Goal: Transaction & Acquisition: Download file/media

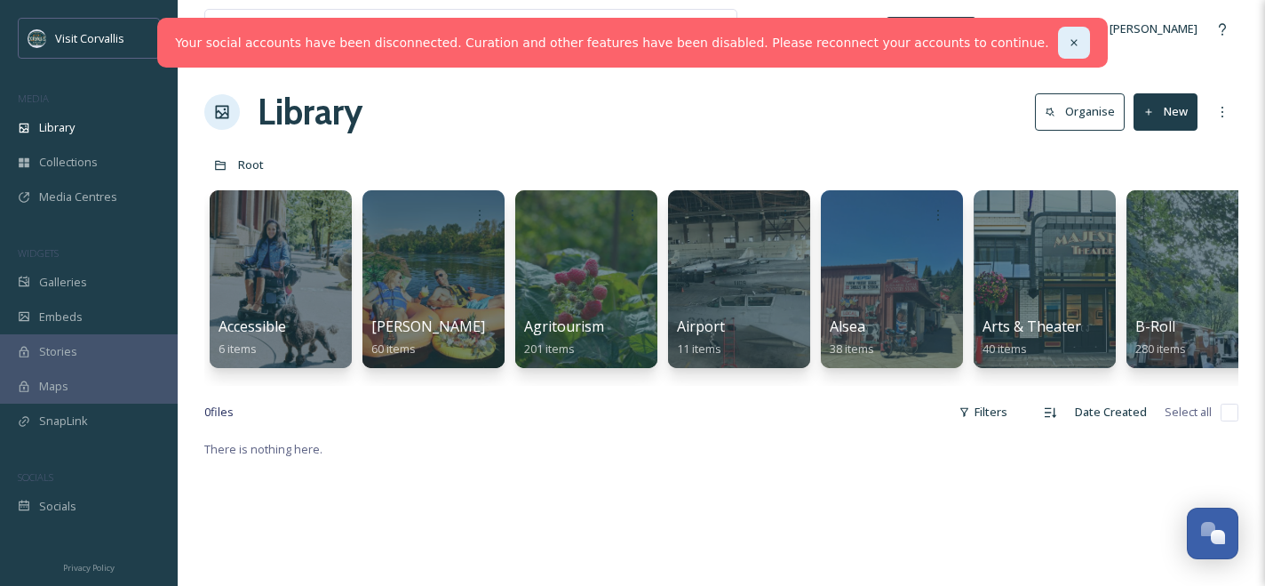
click at [1068, 39] on icon at bounding box center [1074, 42] width 12 height 12
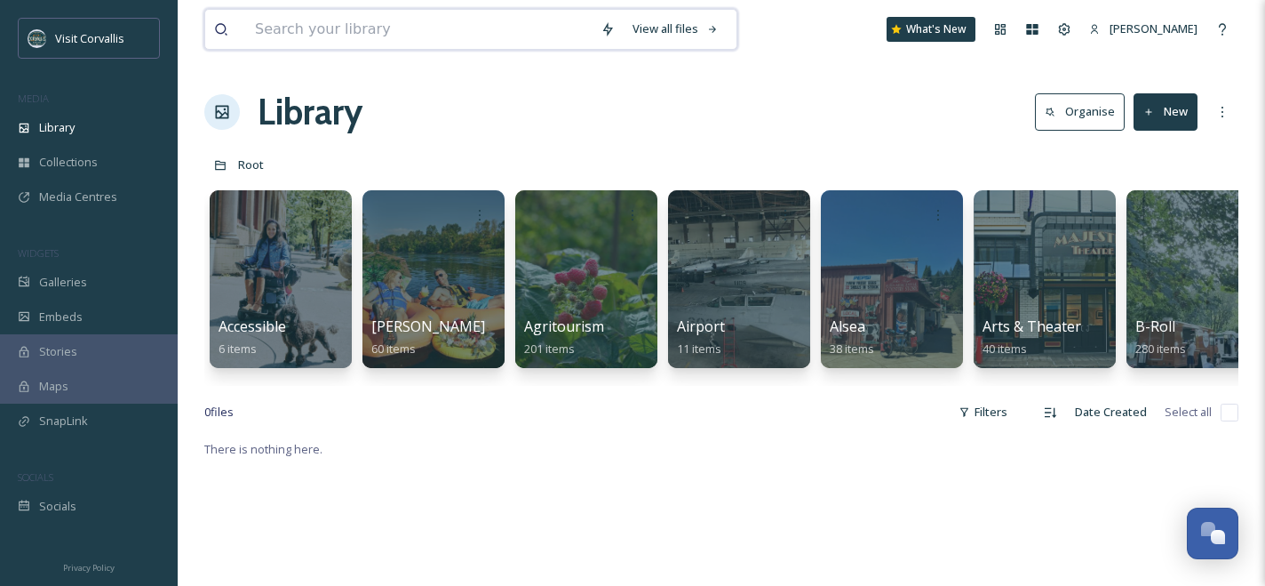
click at [556, 32] on input at bounding box center [419, 29] width 346 height 39
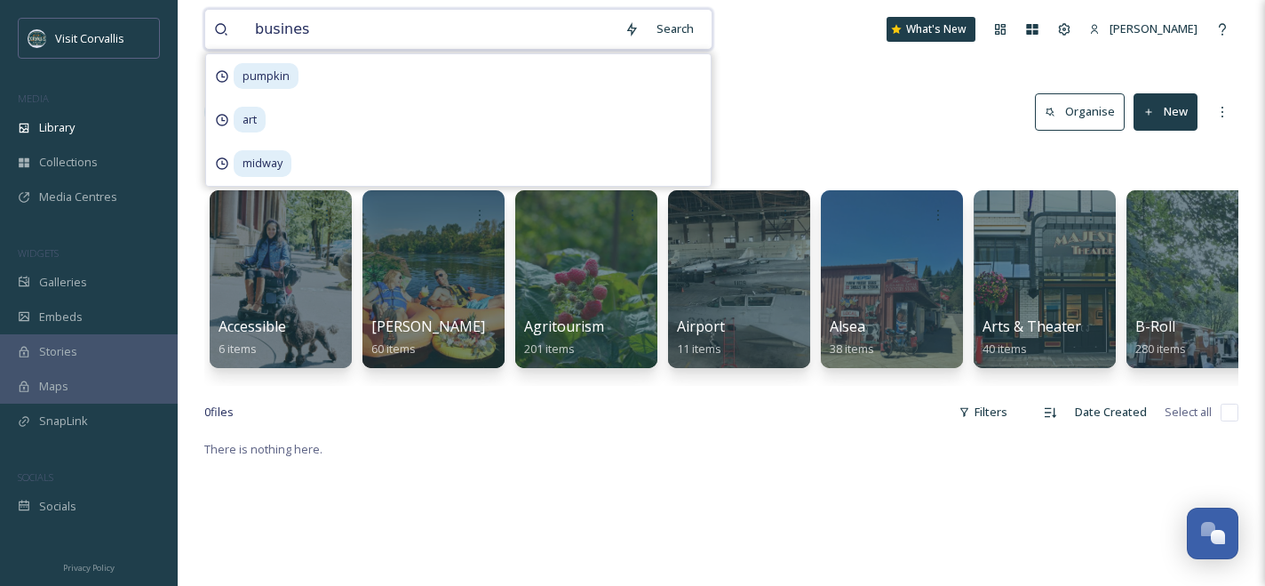
type input "business"
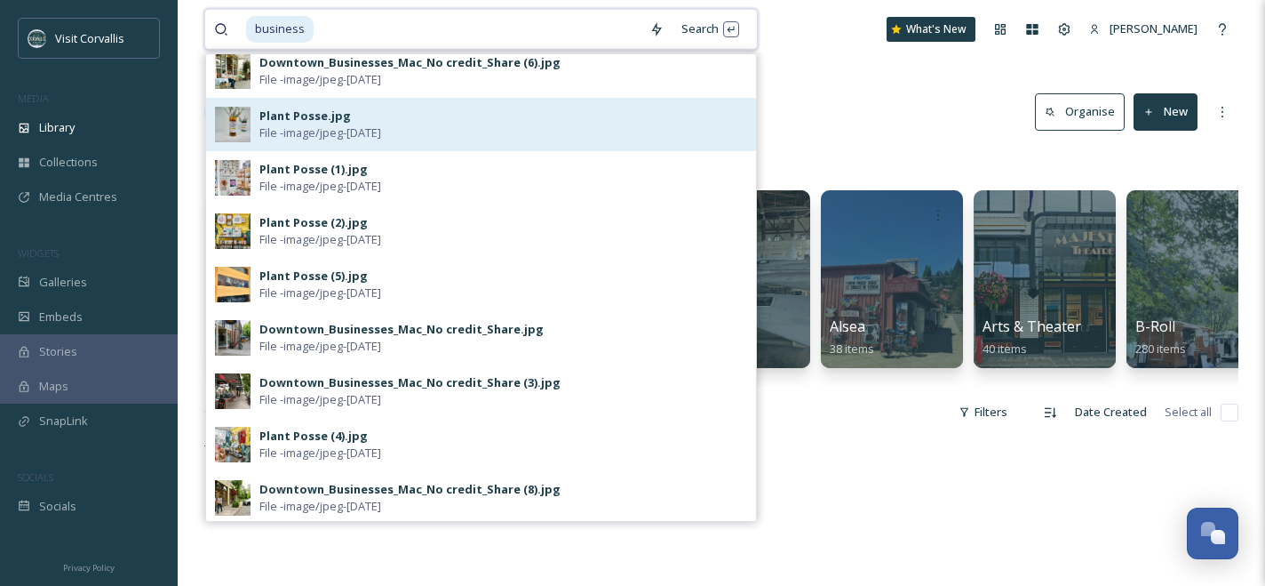
scroll to position [123, 0]
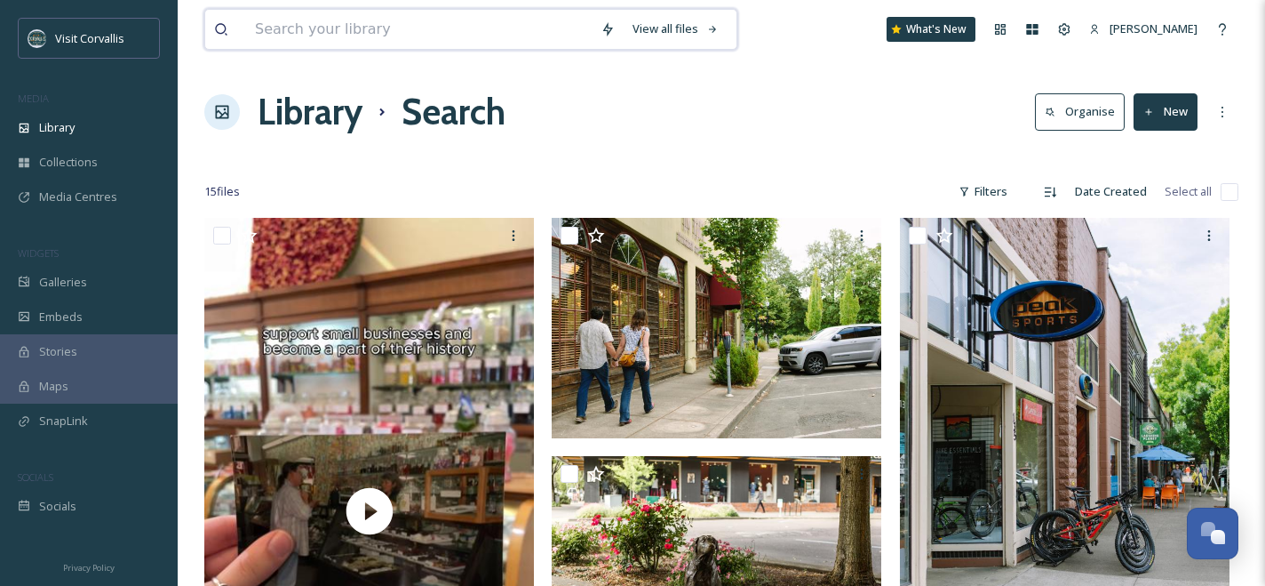
click at [403, 32] on input at bounding box center [419, 29] width 346 height 39
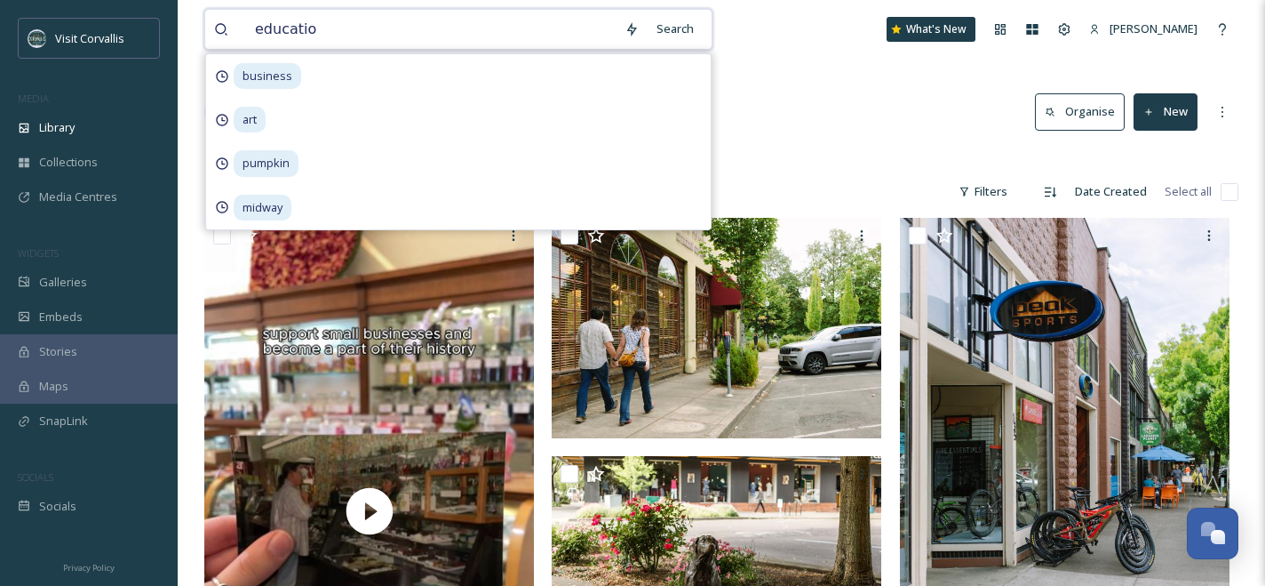
type input "education"
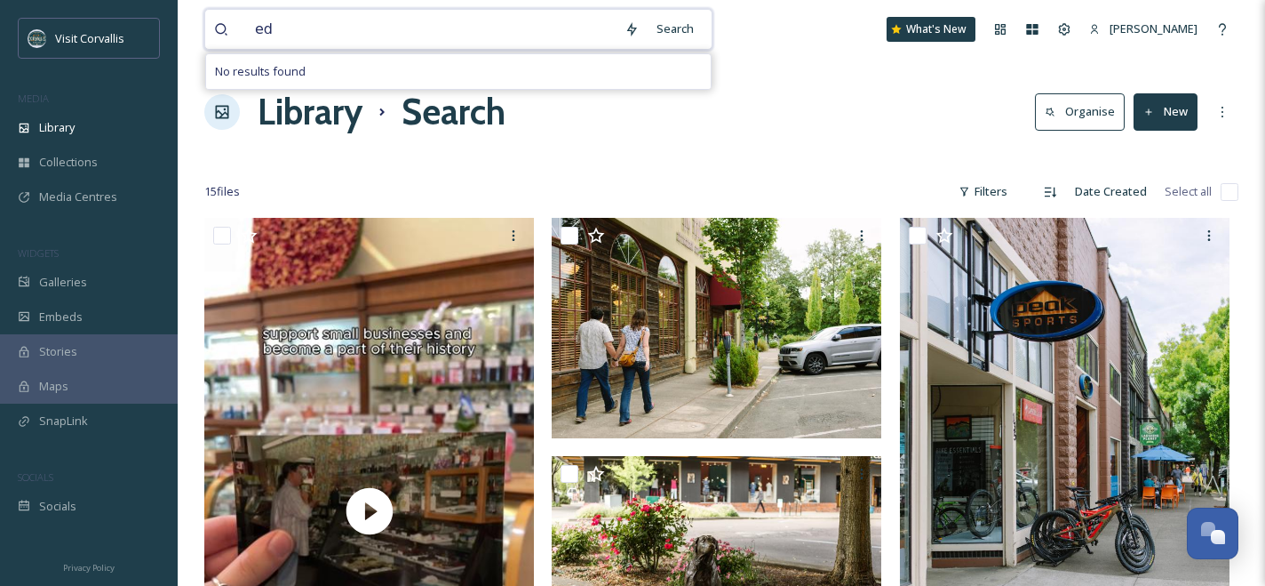
type input "e"
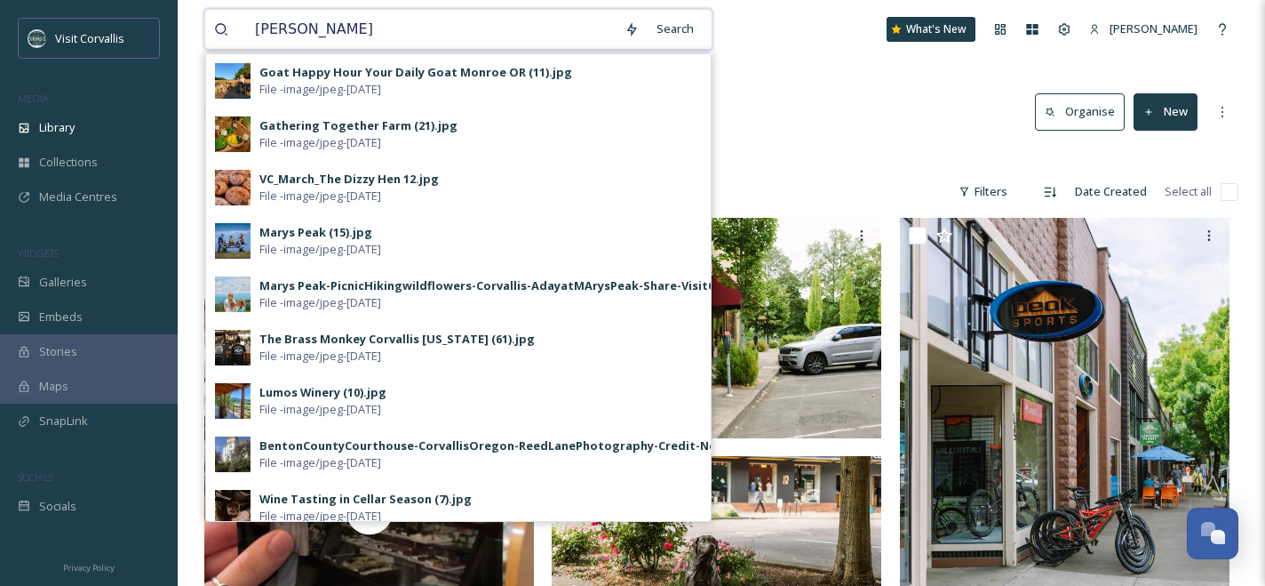
type input "learn"
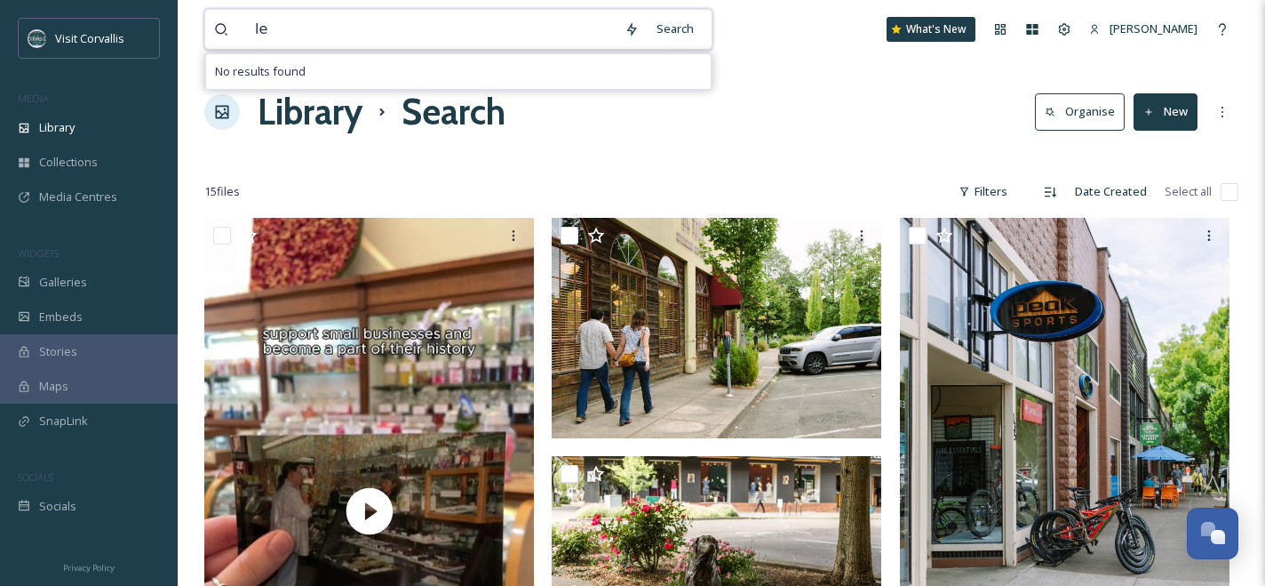
type input "l"
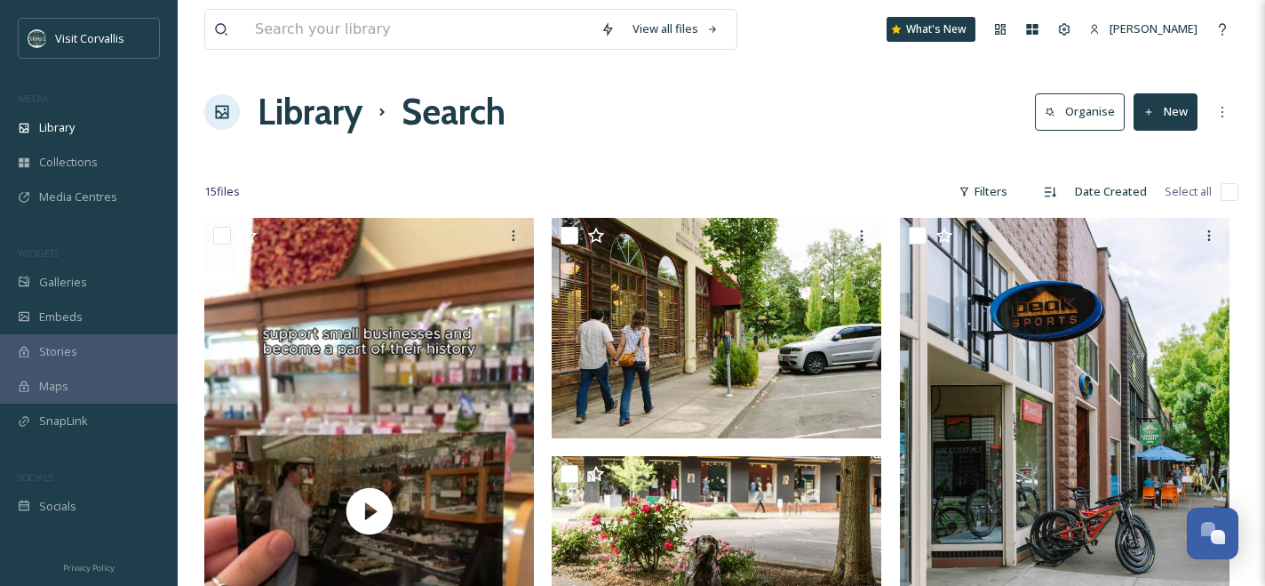
click at [776, 136] on div "Library Search Organise New" at bounding box center [721, 111] width 1034 height 53
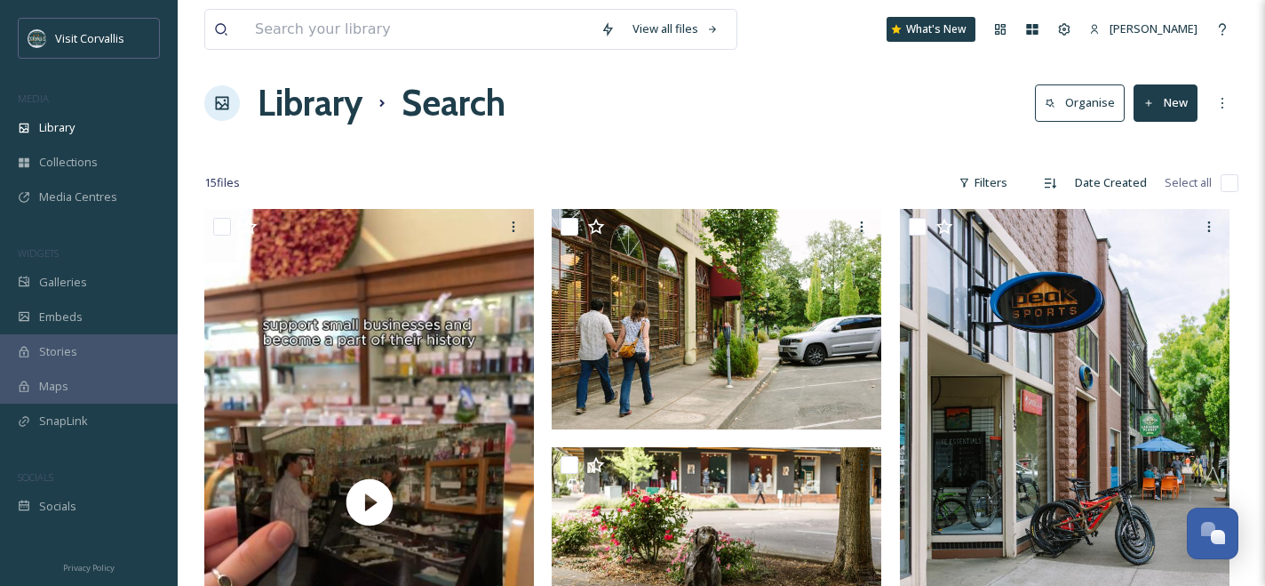
scroll to position [13, 0]
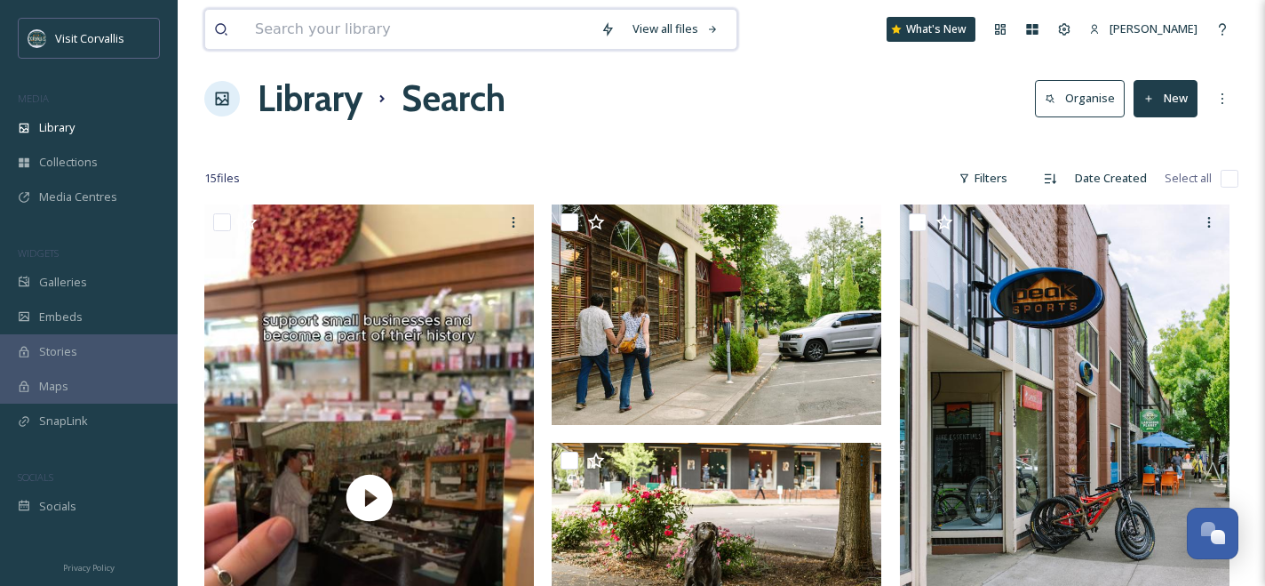
click at [349, 35] on input at bounding box center [419, 29] width 346 height 39
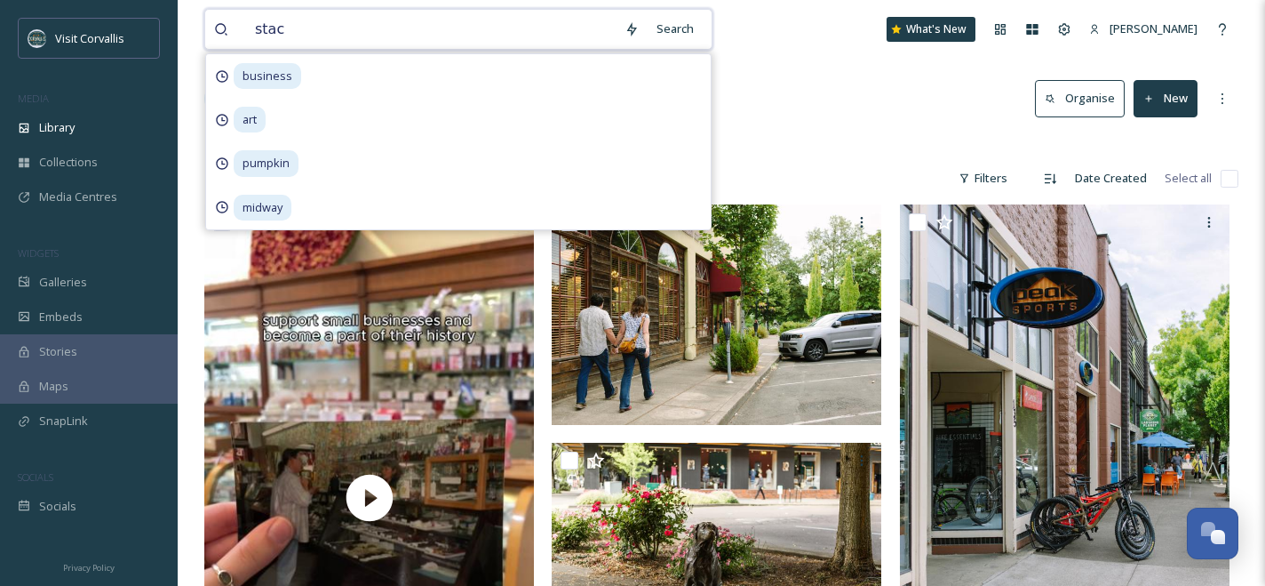
type input "stace"
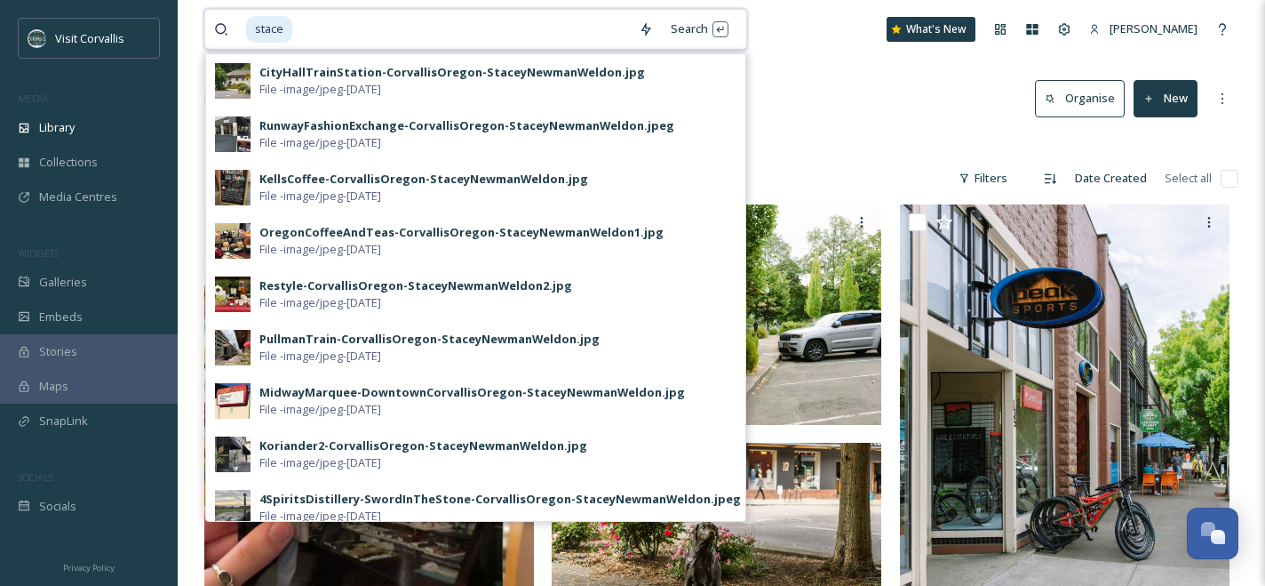
click at [294, 28] on input at bounding box center [462, 29] width 336 height 39
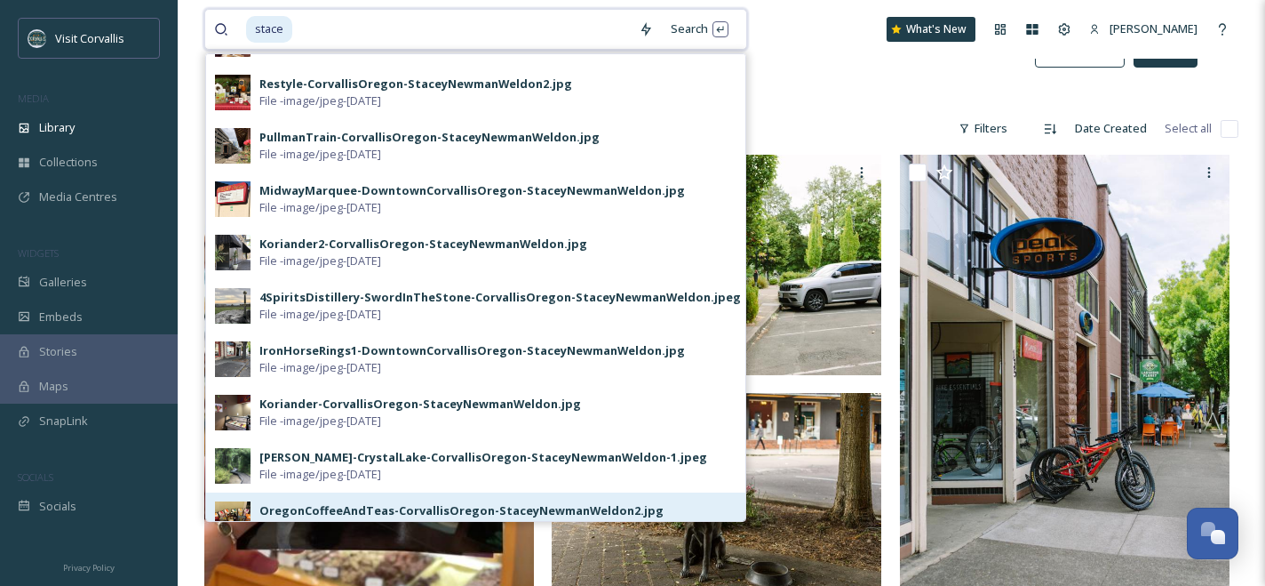
scroll to position [198, 0]
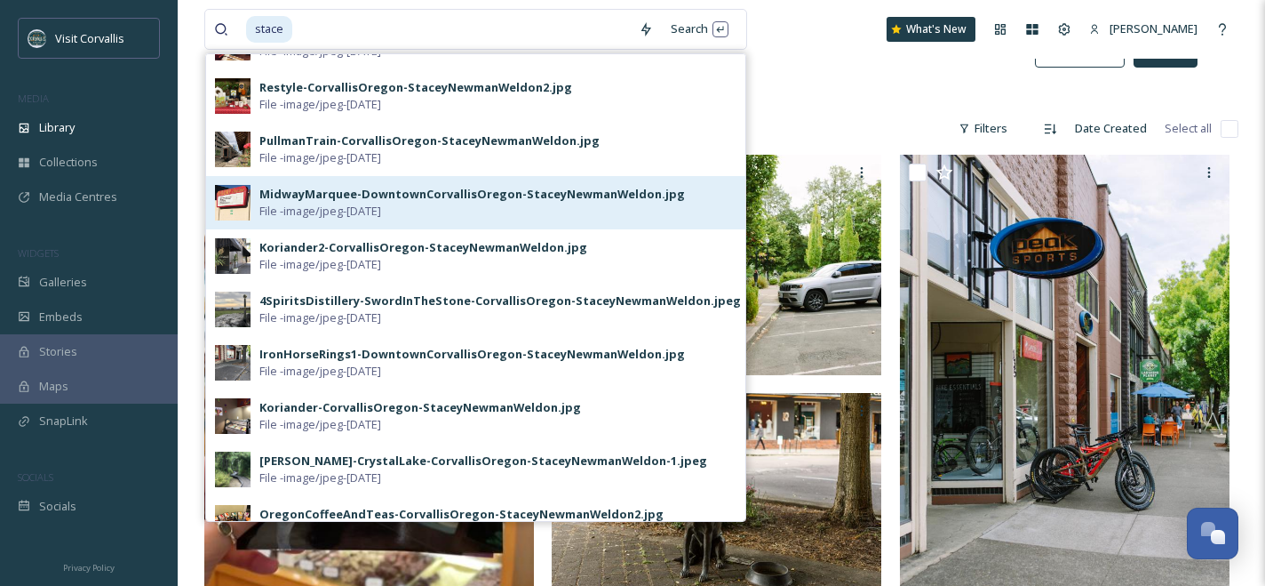
click at [347, 201] on div "MidwayMarquee-DowntownCorvallisOregon-StaceyNewmanWeldon.jpg" at bounding box center [472, 194] width 426 height 17
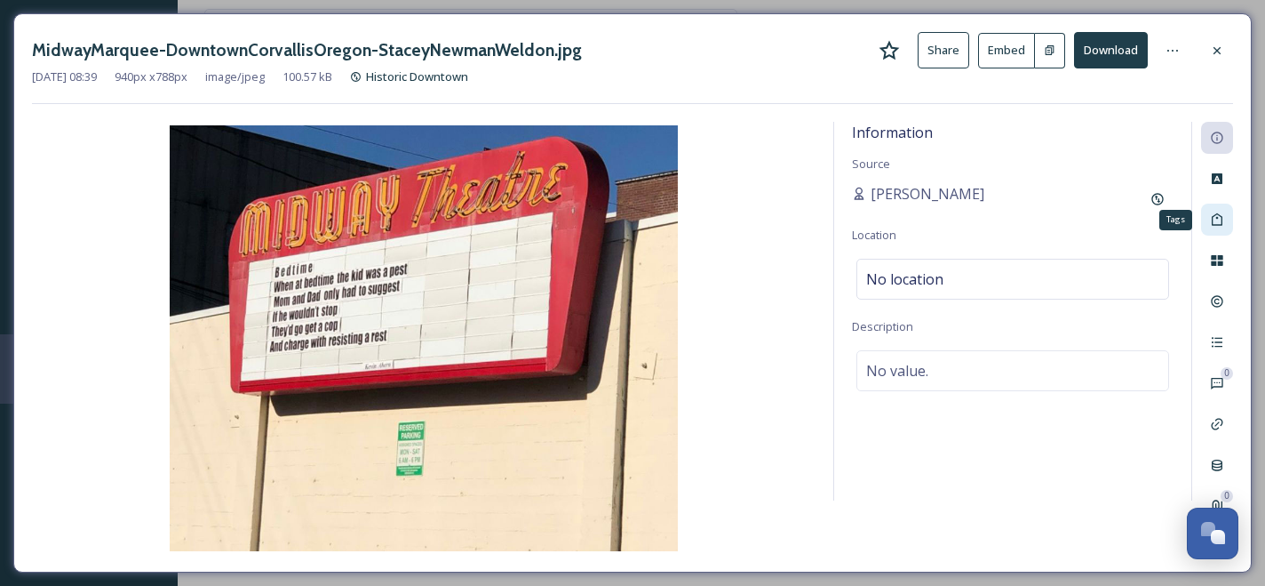
click at [1218, 213] on icon at bounding box center [1217, 219] width 11 height 12
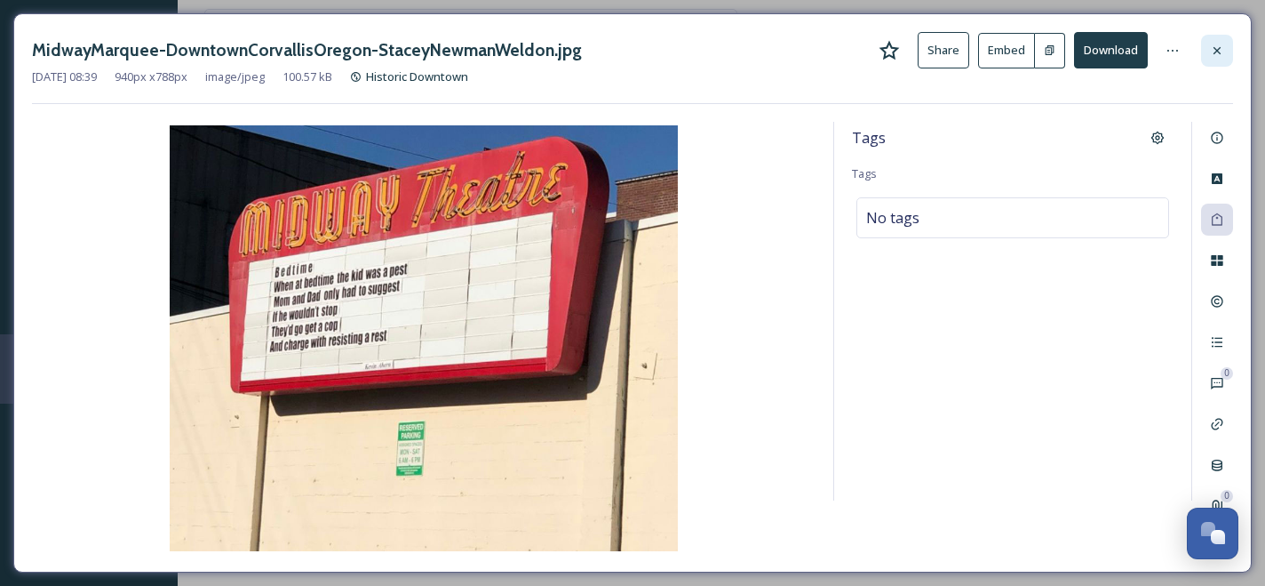
click at [1220, 61] on div at bounding box center [1217, 51] width 32 height 32
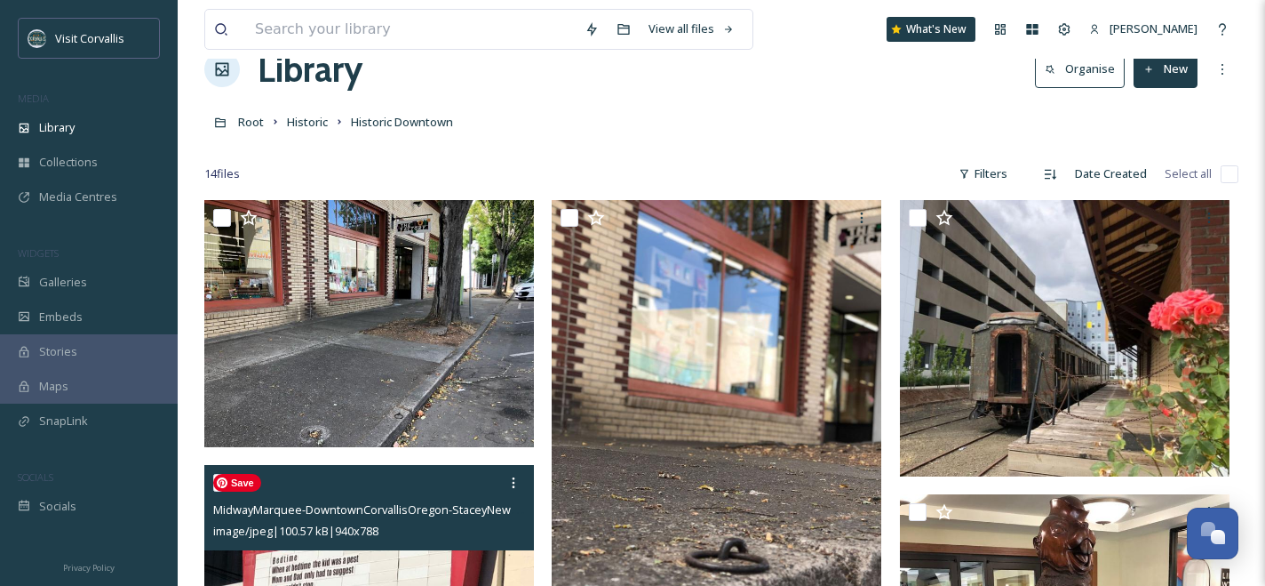
scroll to position [42, 0]
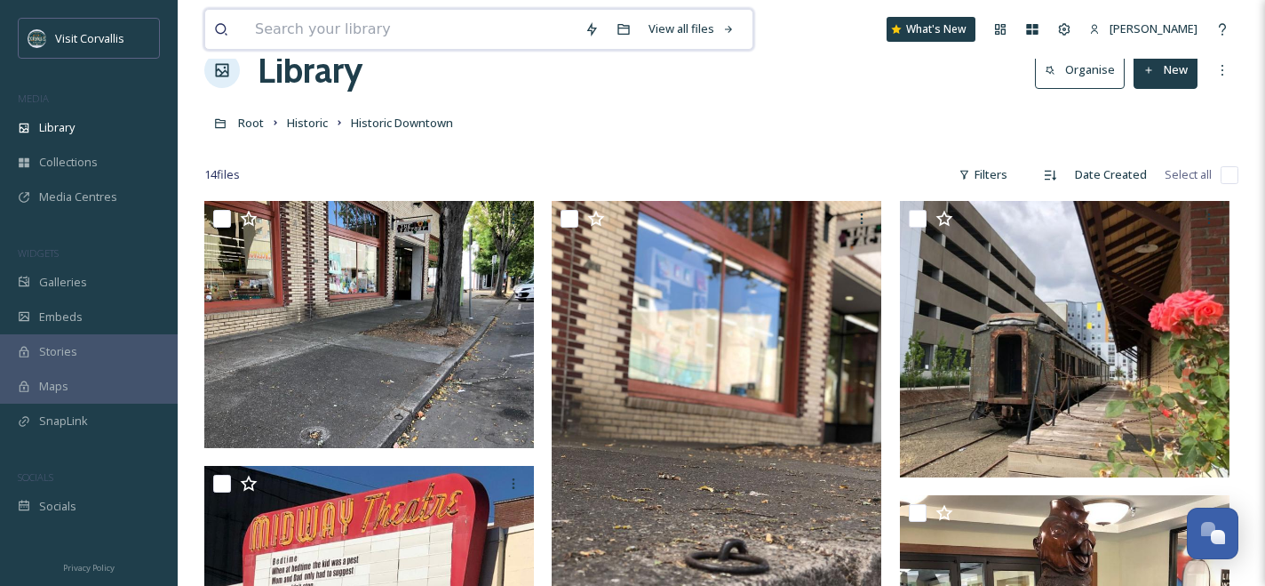
click at [361, 36] on input at bounding box center [411, 29] width 330 height 39
type input "library"
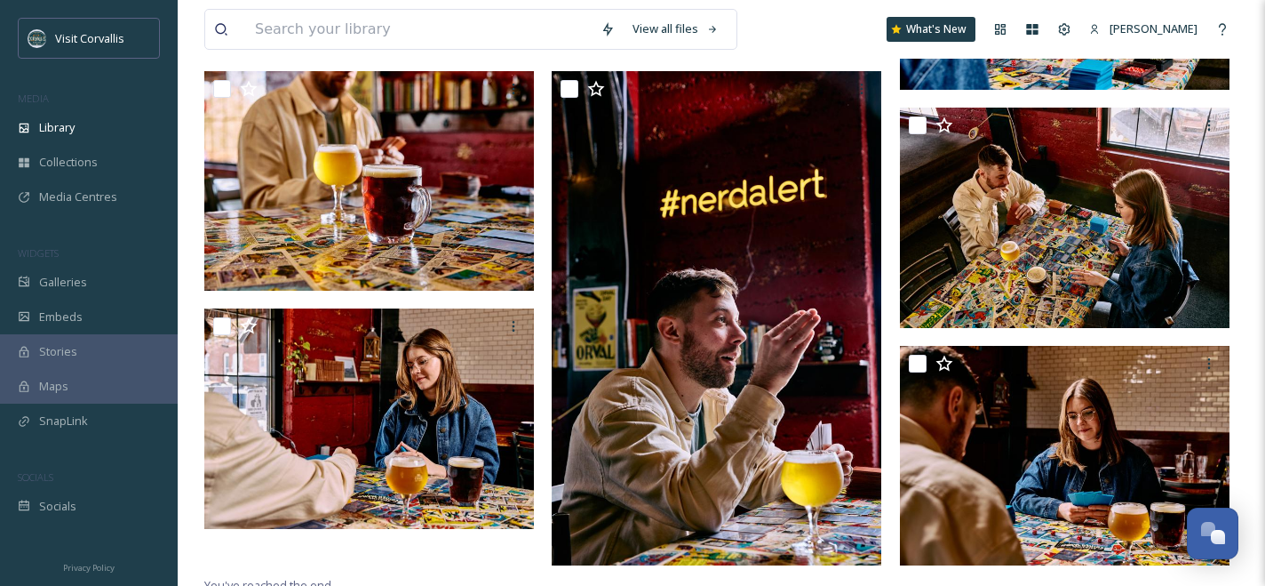
scroll to position [3534, 0]
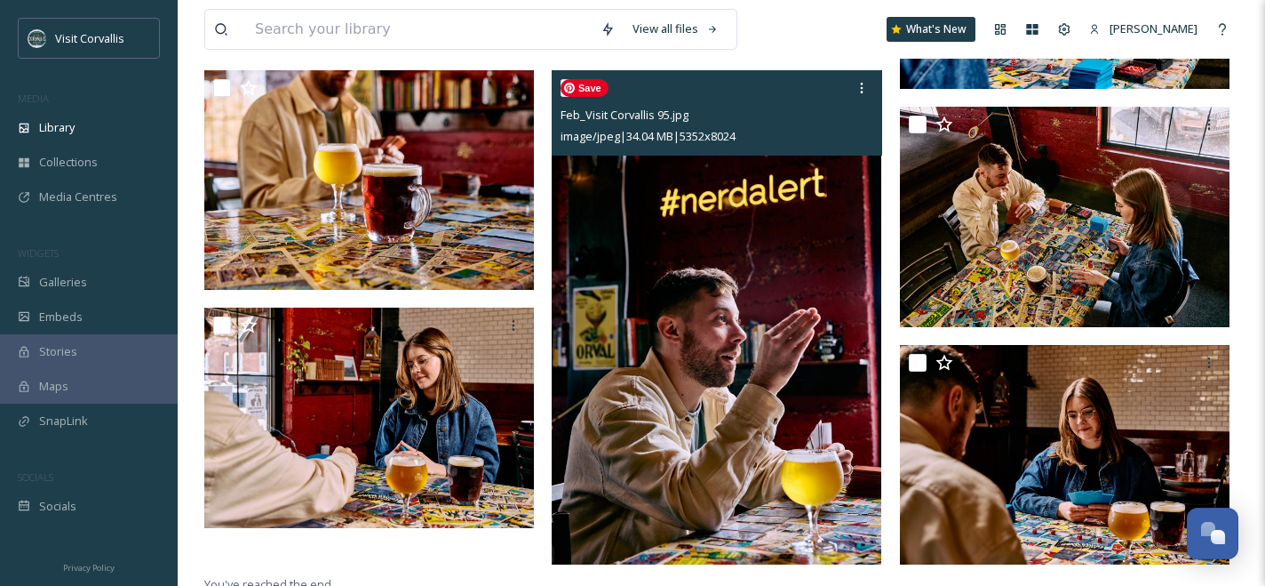
click at [714, 447] on img at bounding box center [717, 317] width 330 height 494
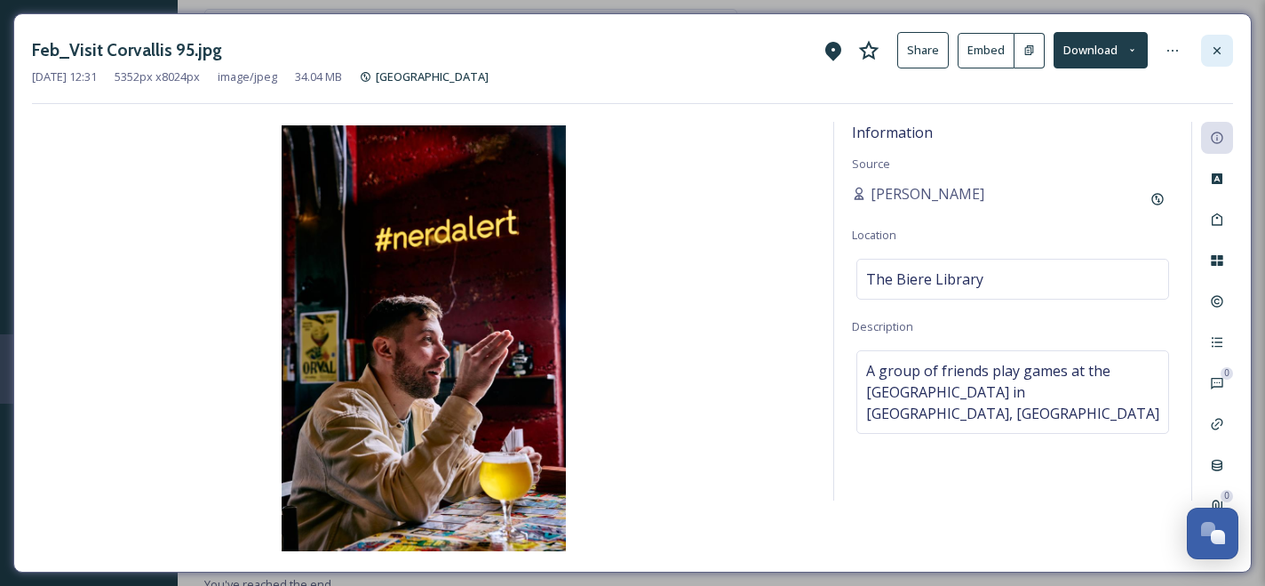
click at [1216, 49] on icon at bounding box center [1217, 49] width 7 height 7
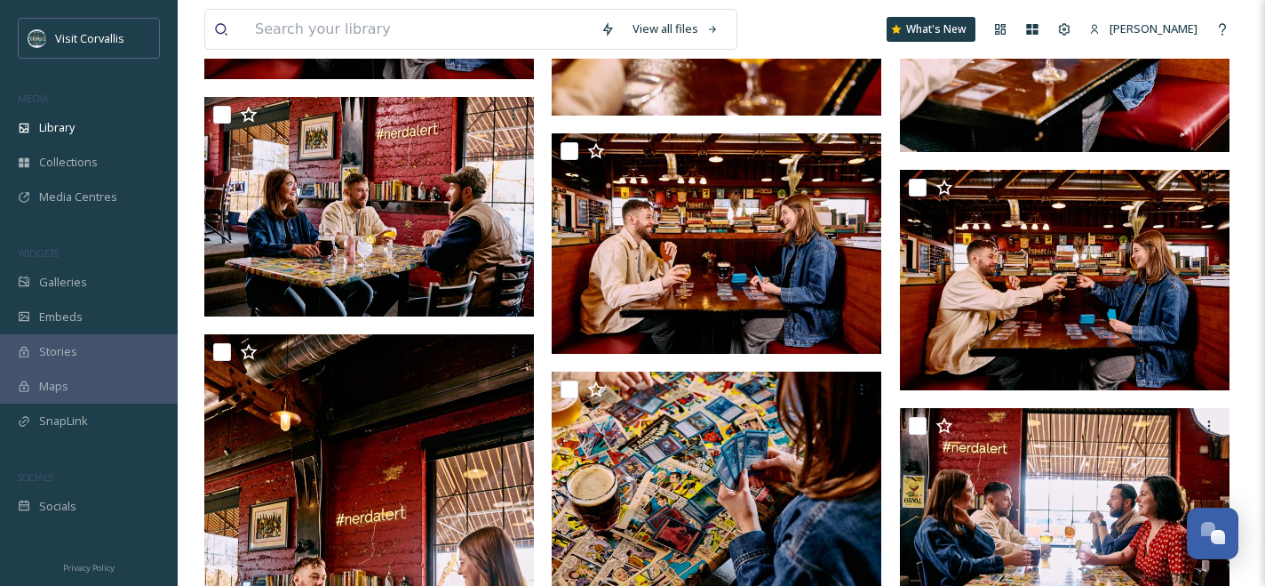
scroll to position [2545, 0]
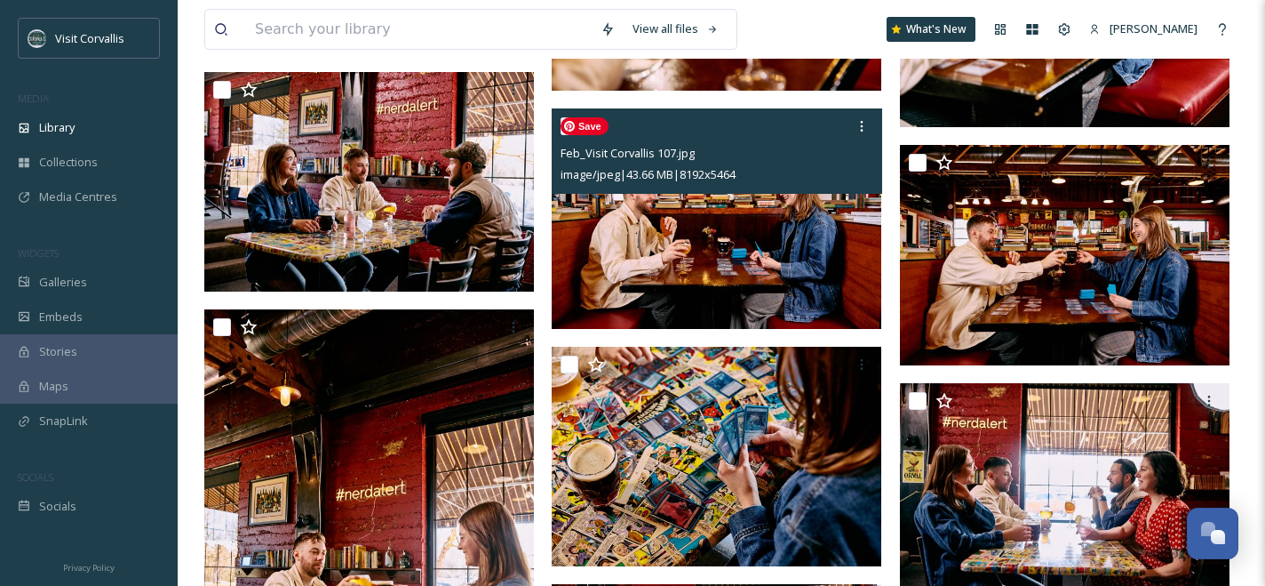
click at [709, 224] on img at bounding box center [717, 218] width 330 height 220
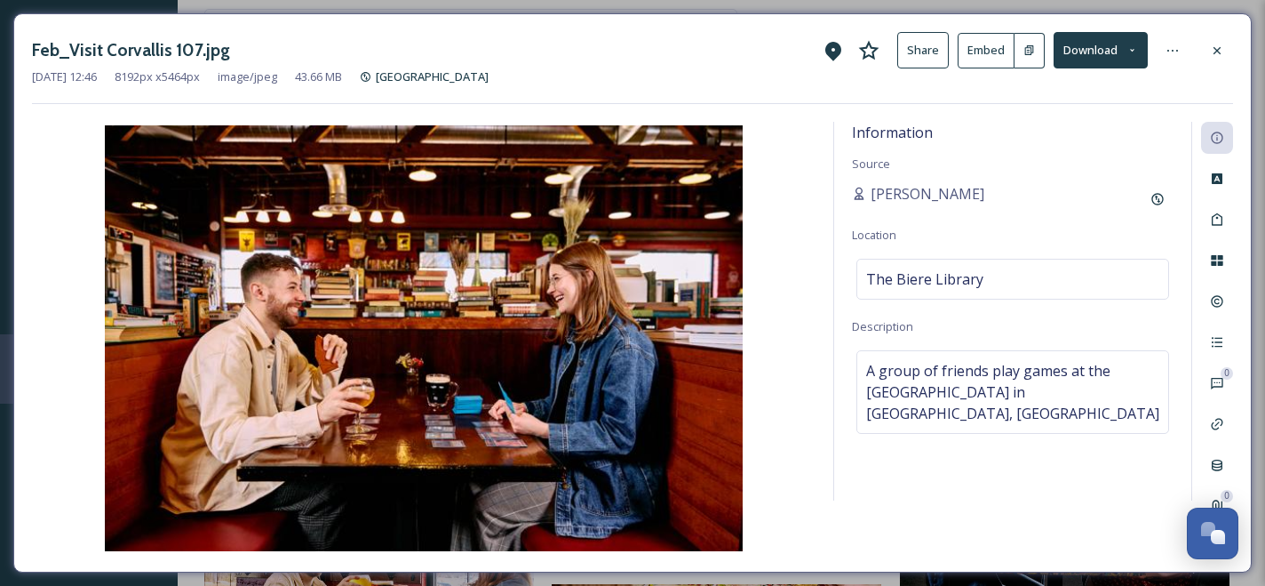
click at [1097, 44] on button "Download" at bounding box center [1101, 50] width 94 height 36
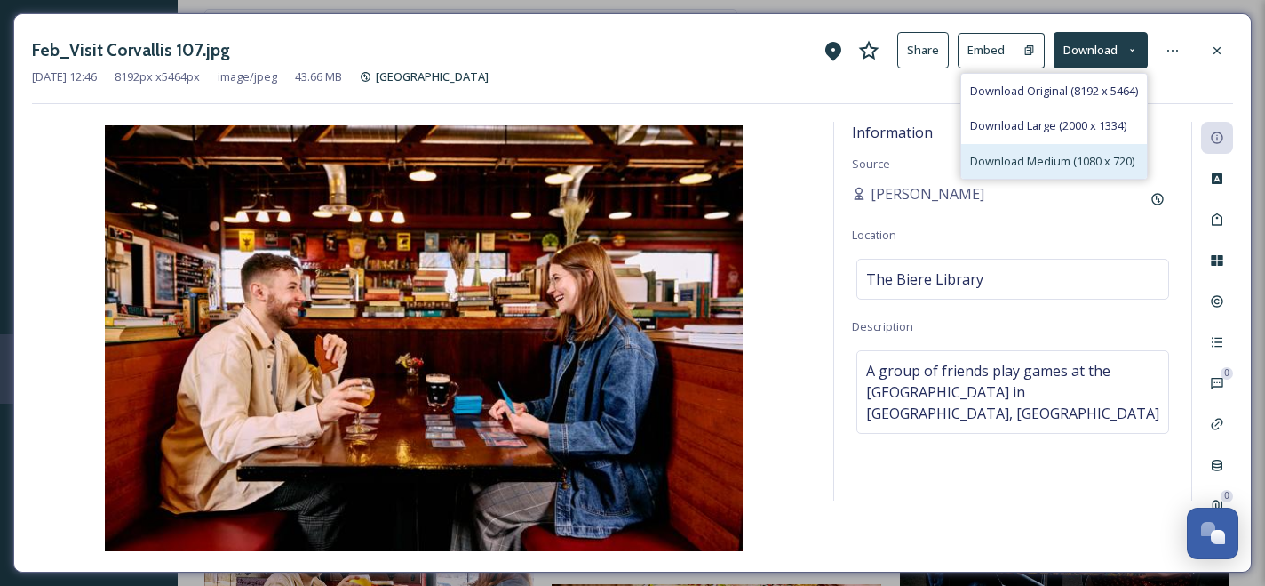
click at [1052, 160] on span "Download Medium (1080 x 720)" at bounding box center [1052, 161] width 164 height 17
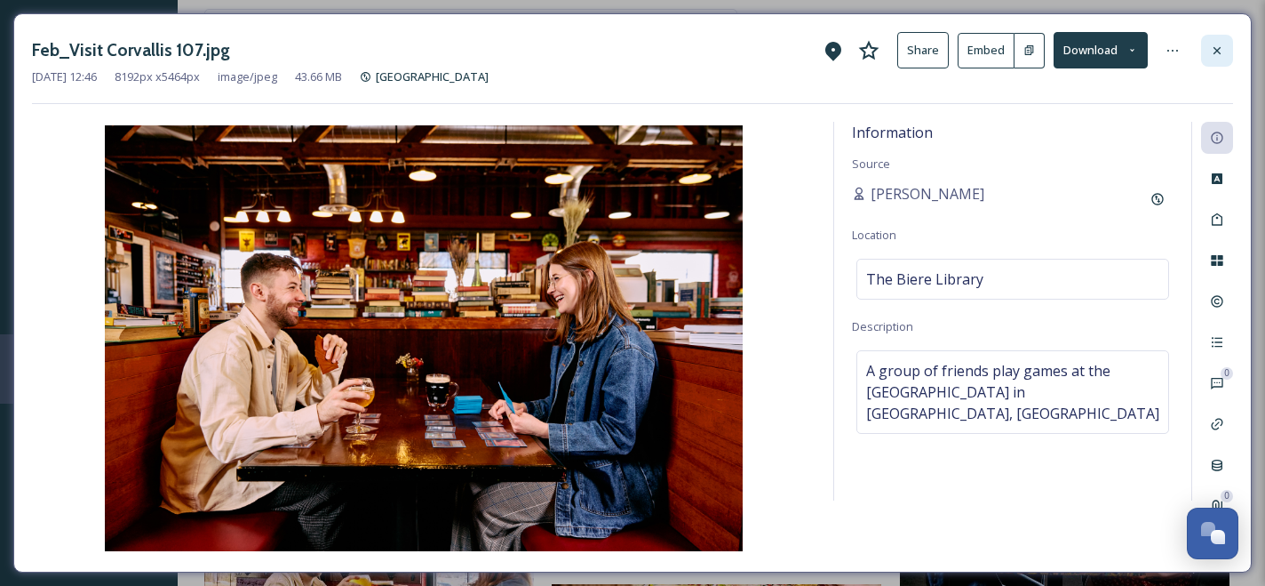
click at [1219, 51] on icon at bounding box center [1217, 51] width 14 height 14
